Goal: Task Accomplishment & Management: Manage account settings

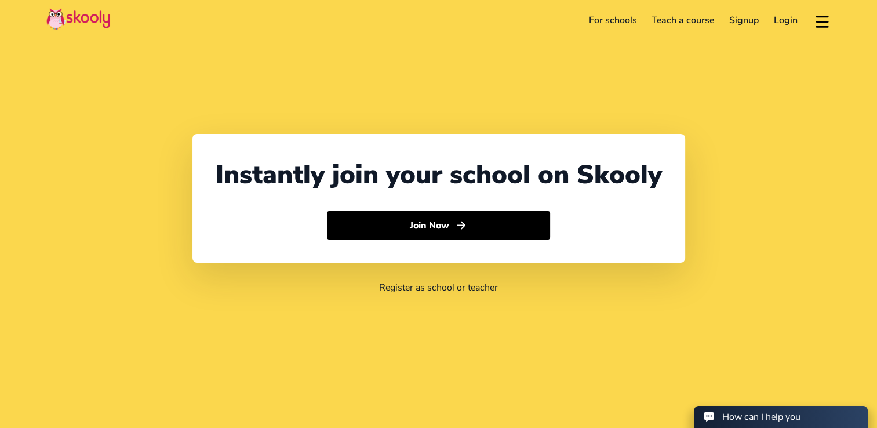
select select "64"
select select "[GEOGRAPHIC_DATA]"
select select "Pacific/[GEOGRAPHIC_DATA]"
click at [782, 25] on link "Login" at bounding box center [785, 20] width 39 height 19
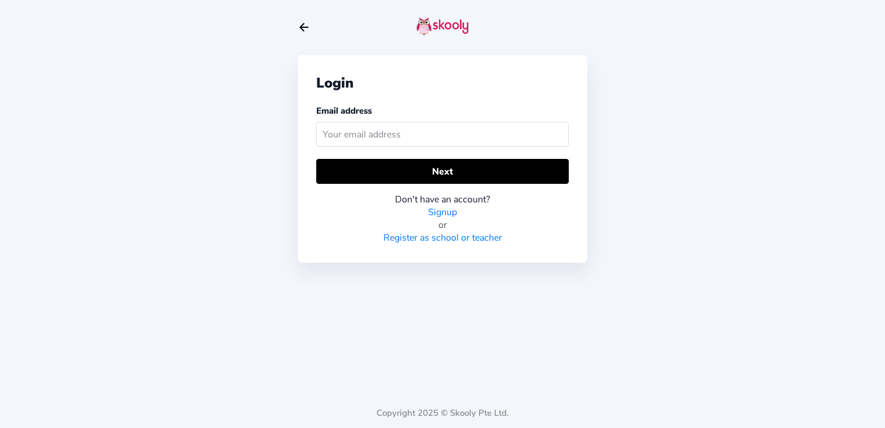
click at [501, 132] on input "text" at bounding box center [442, 134] width 253 height 25
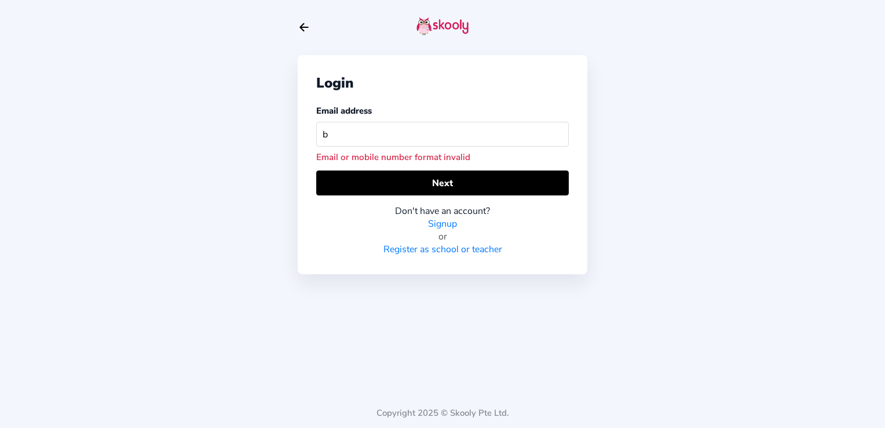
type input "[PERSON_NAME][EMAIL_ADDRESS][PERSON_NAME][DOMAIN_NAME]"
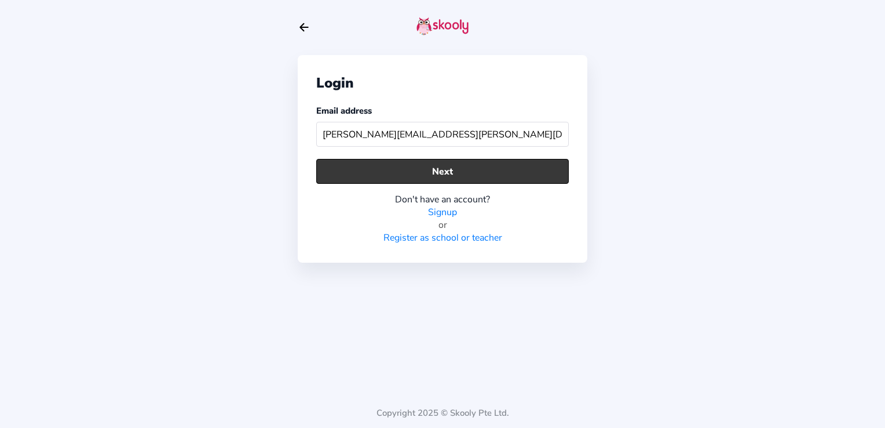
click at [447, 178] on button "Next" at bounding box center [442, 171] width 253 height 25
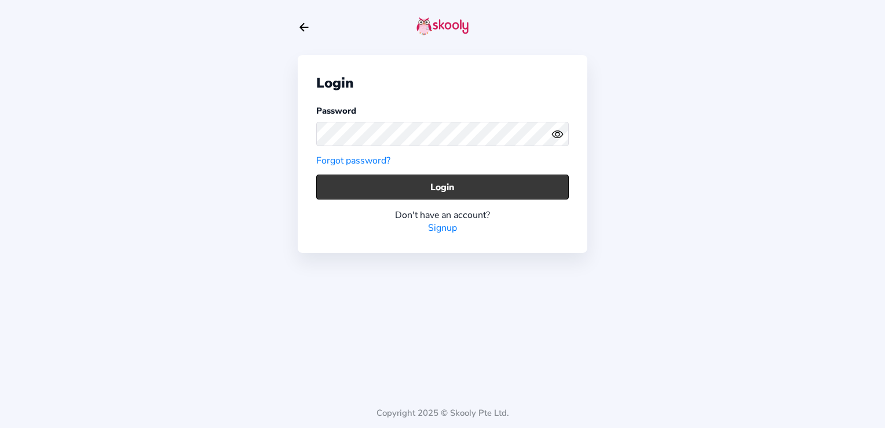
click at [451, 184] on button "Login" at bounding box center [442, 186] width 253 height 25
